Goal: Register for event/course

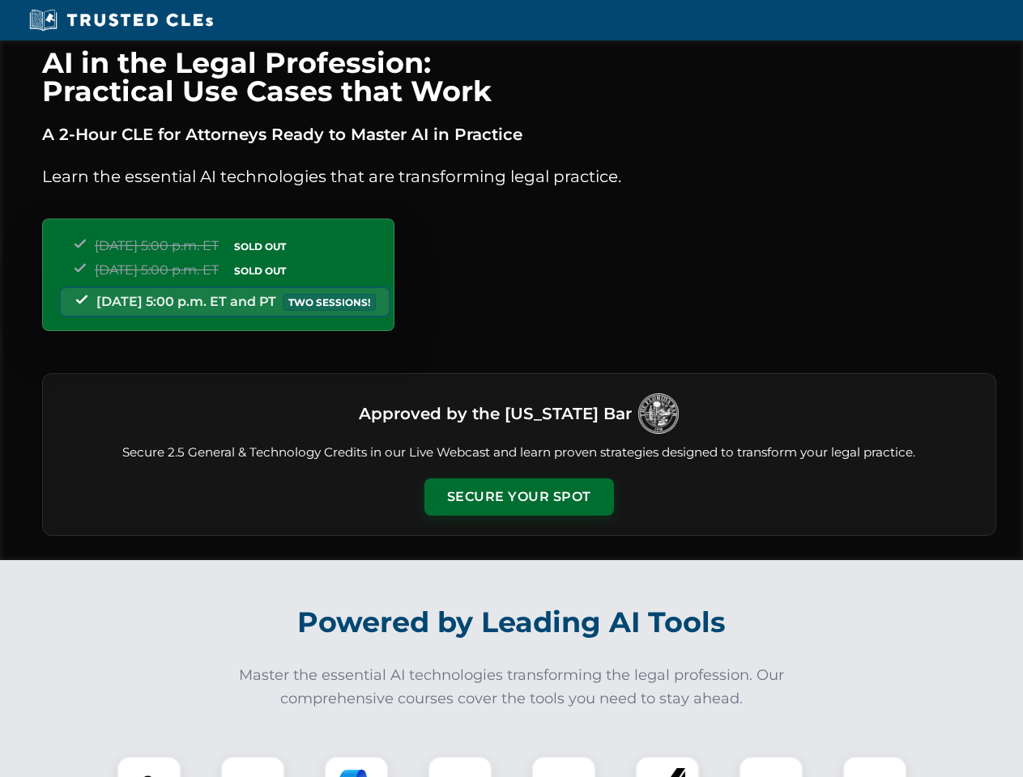
click at [518, 497] on button "Secure Your Spot" at bounding box center [519, 497] width 190 height 37
click at [149, 767] on img at bounding box center [149, 788] width 47 height 47
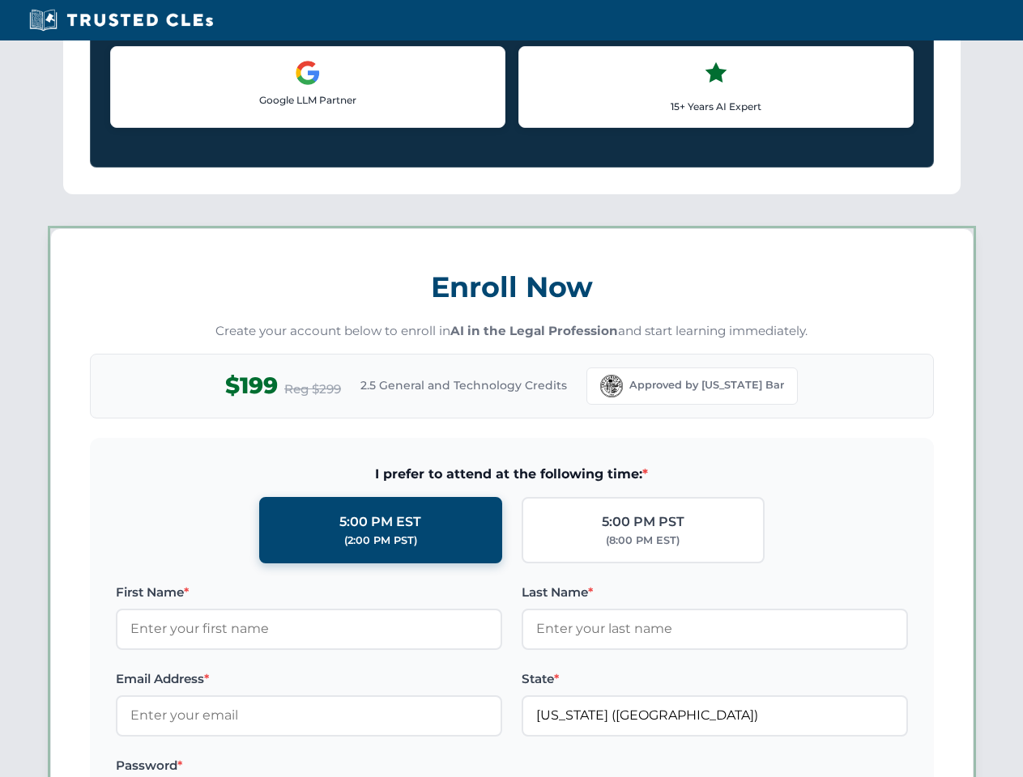
click at [356, 767] on label "Password *" at bounding box center [309, 765] width 386 height 19
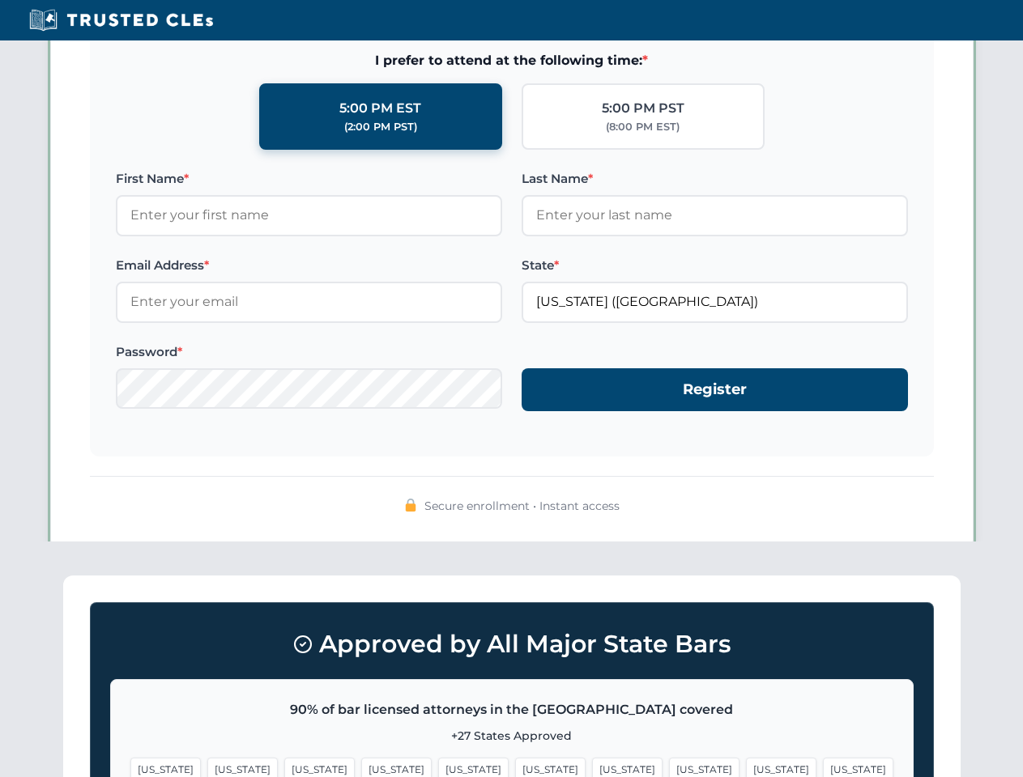
click at [746, 767] on span "[US_STATE]" at bounding box center [781, 769] width 70 height 23
